Goal: Task Accomplishment & Management: Manage account settings

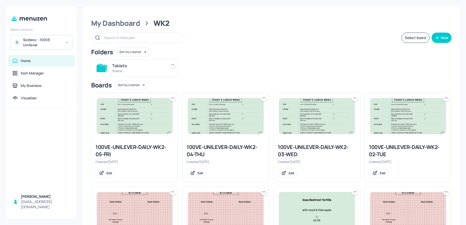
click at [28, 36] on div "S Sodexo - 100VE Unilever" at bounding box center [41, 42] width 62 height 15
click at [31, 45] on div at bounding box center [233, 112] width 466 height 225
click at [31, 42] on div "Sodexo - 100VE Unilever" at bounding box center [42, 42] width 39 height 10
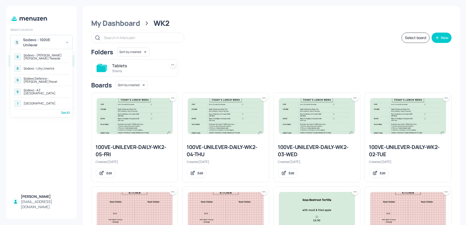
click at [65, 112] on div "See All" at bounding box center [41, 112] width 57 height 4
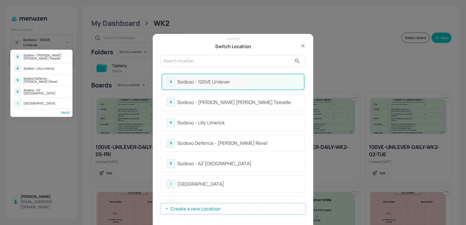
click at [195, 61] on div at bounding box center [233, 112] width 466 height 225
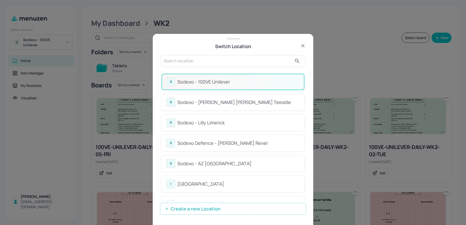
click at [195, 61] on div at bounding box center [233, 112] width 466 height 225
click at [195, 61] on input "text" at bounding box center [228, 61] width 128 height 8
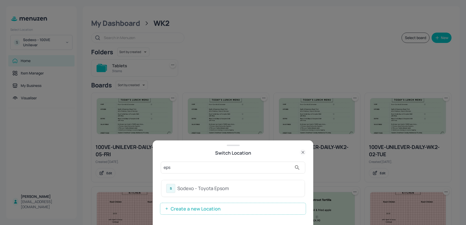
type input "eps"
click at [185, 189] on div "Sodexo - Toyota Epsom" at bounding box center [238, 188] width 122 height 7
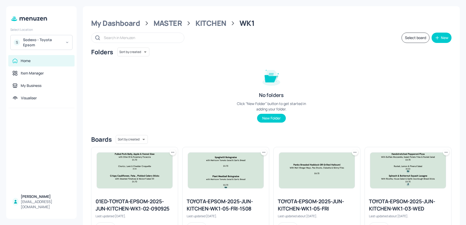
click at [31, 41] on div "Sodexo - Toyota Epsom" at bounding box center [42, 42] width 39 height 10
click at [205, 81] on div at bounding box center [233, 112] width 466 height 225
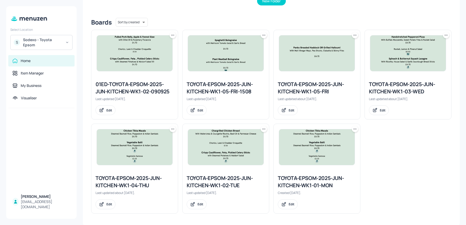
click at [134, 157] on img at bounding box center [135, 147] width 76 height 36
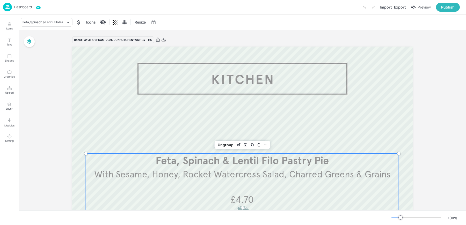
click at [253, 178] on span "With Sesame, Honey, Rocket Watercress Salad, Charred Greens & Grains" at bounding box center [242, 174] width 296 height 11
click at [237, 145] on icon "Edit Item" at bounding box center [239, 145] width 4 height 4
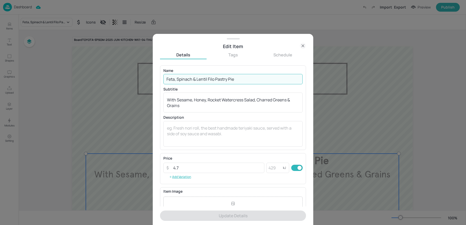
click at [188, 75] on input "Feta, Spinach & Lentil Filo Pastry Pie" at bounding box center [232, 79] width 139 height 10
paste input "& Charred Greens & Grains (VE)"
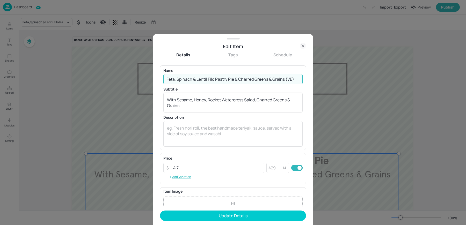
drag, startPoint x: 235, startPoint y: 79, endPoint x: 292, endPoint y: 82, distance: 56.5
click at [292, 82] on input "Feta, Spinach & Lentil Filo Pastry Pie & Charred Greens & Grains (VE)" at bounding box center [232, 79] width 139 height 10
type input "Feta, Spinach & Lentil Filo Pastry Pie"
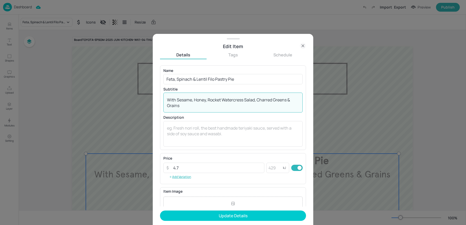
drag, startPoint x: 176, startPoint y: 100, endPoint x: 182, endPoint y: 108, distance: 10.2
click at [182, 108] on textarea "With Sesame, Honey, Rocket Watercress Salad, Charred Greens & Grains" at bounding box center [233, 102] width 132 height 11
paste textarea "& Charred Greens & Grains (VE)"
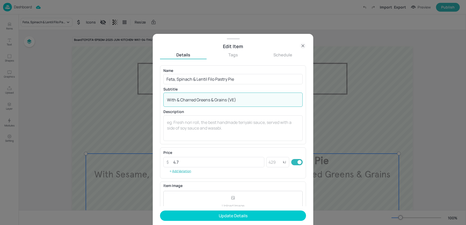
click at [179, 99] on textarea "With & Charred Greens & Grains (VE)" at bounding box center [233, 100] width 132 height 6
click at [245, 102] on textarea "With Charred Greens & Grains (VE)" at bounding box center [233, 100] width 132 height 6
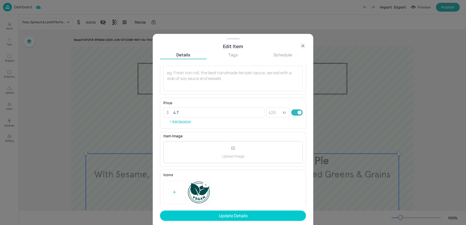
type textarea "With Charred Greens & Grains"
click at [205, 183] on rect at bounding box center [206, 185] width 4 height 4
click at [176, 192] on icon at bounding box center [174, 192] width 5 height 5
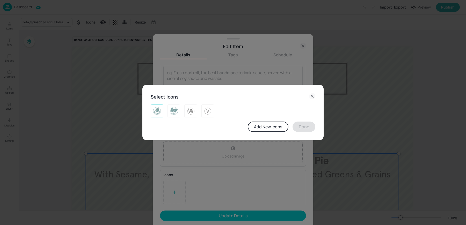
click at [153, 111] on img at bounding box center [157, 111] width 8 height 8
click at [305, 131] on button "Done" at bounding box center [303, 127] width 23 height 10
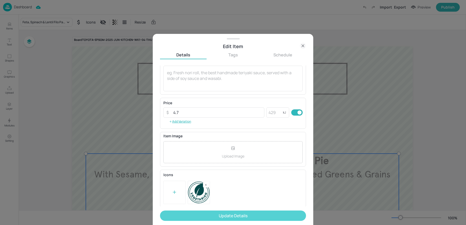
click at [193, 215] on button "Update Details" at bounding box center [233, 216] width 146 height 10
